Goal: Find specific page/section: Find specific page/section

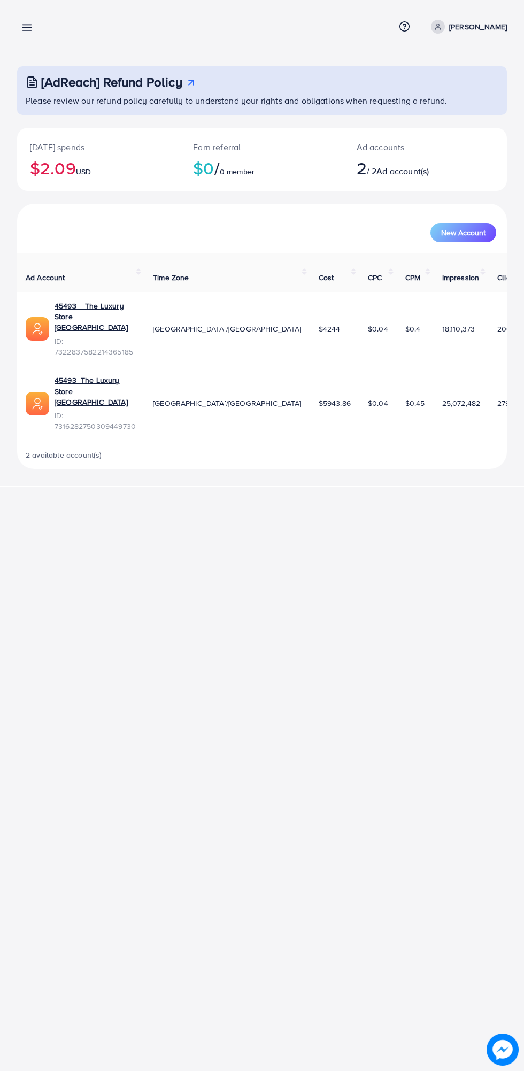
click at [27, 28] on line at bounding box center [27, 28] width 9 height 0
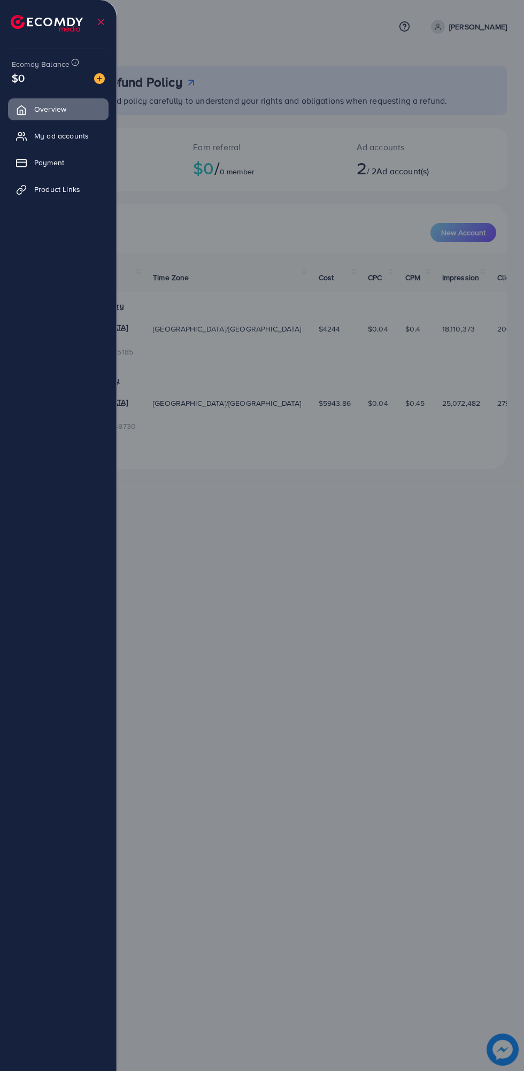
click at [47, 136] on span "My ad accounts" at bounding box center [61, 135] width 55 height 11
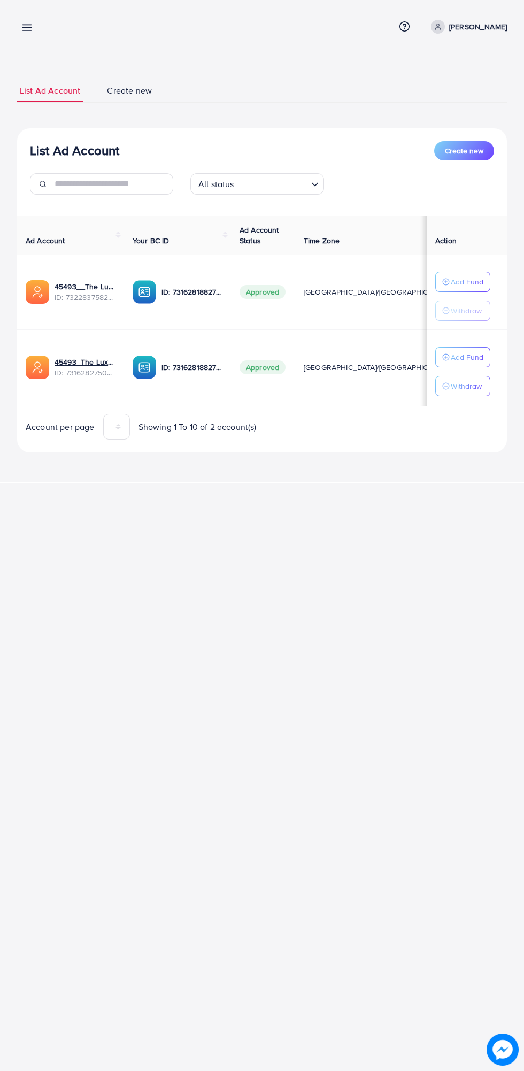
scroll to position [0, 23]
